Goal: Browse casually

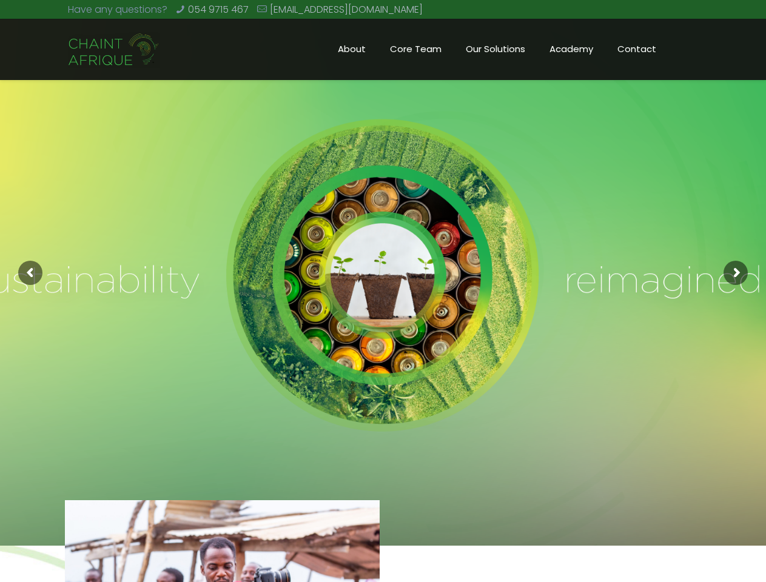
click at [383, 291] on rs-slide at bounding box center [383, 273] width 766 height 546
click at [30, 273] on rs-arrow at bounding box center [30, 273] width 24 height 24
click at [735, 273] on rs-arrow at bounding box center [735, 273] width 24 height 24
click at [383, 291] on rs-slide at bounding box center [383, 273] width 766 height 546
click at [30, 273] on rs-arrow at bounding box center [30, 273] width 24 height 24
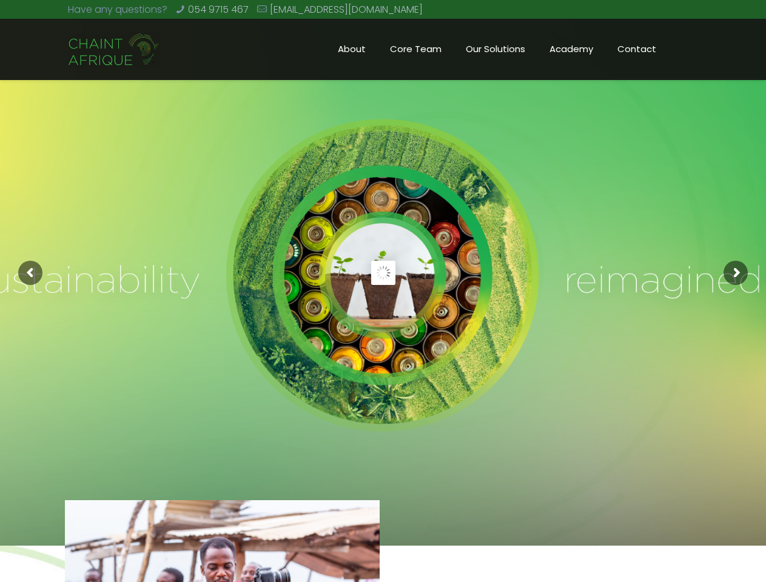
click at [735, 273] on rs-arrow at bounding box center [735, 273] width 24 height 24
